Goal: Register for event/course

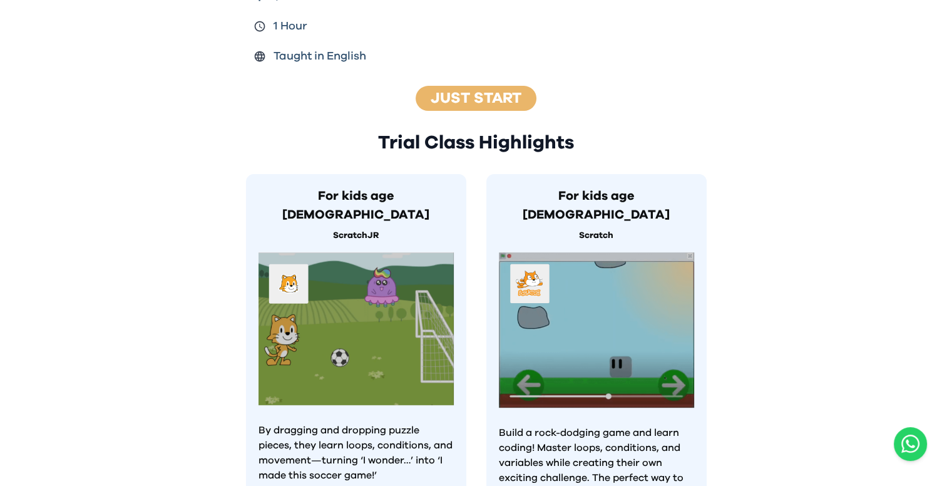
scroll to position [413, 0]
click at [421, 87] on div "Just Start" at bounding box center [476, 98] width 121 height 25
click at [478, 91] on link "Just Start" at bounding box center [476, 98] width 91 height 15
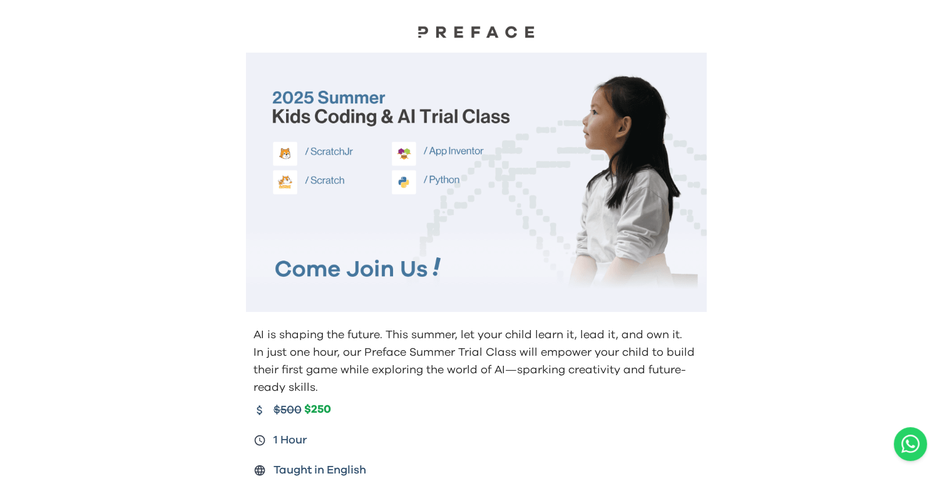
scroll to position [413, 0]
